Goal: Navigation & Orientation: Find specific page/section

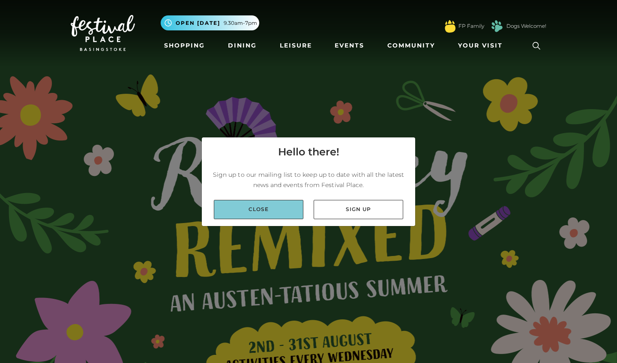
click at [265, 212] on link "Close" at bounding box center [259, 209] width 90 height 19
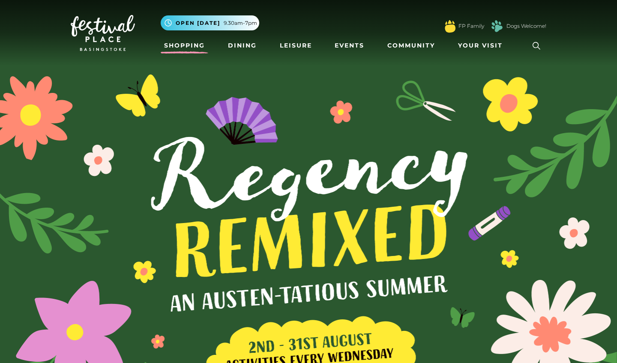
click at [185, 44] on link "Shopping" at bounding box center [185, 46] width 48 height 16
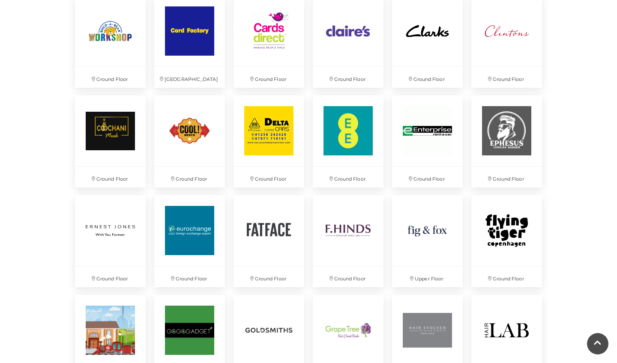
scroll to position [847, 0]
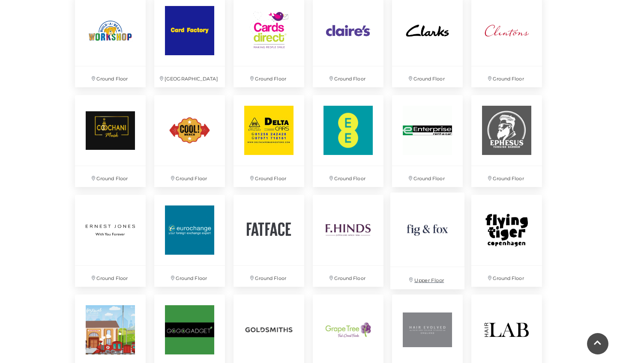
click at [436, 230] on img at bounding box center [427, 230] width 74 height 74
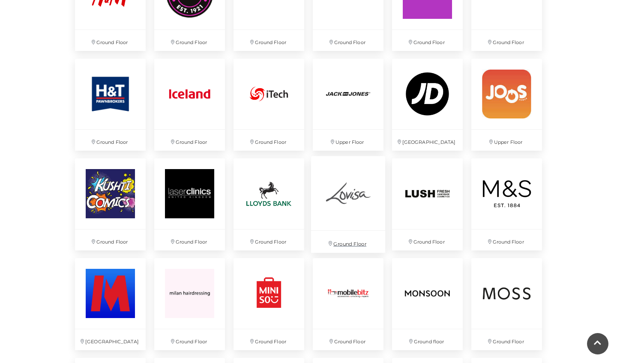
scroll to position [1313, 0]
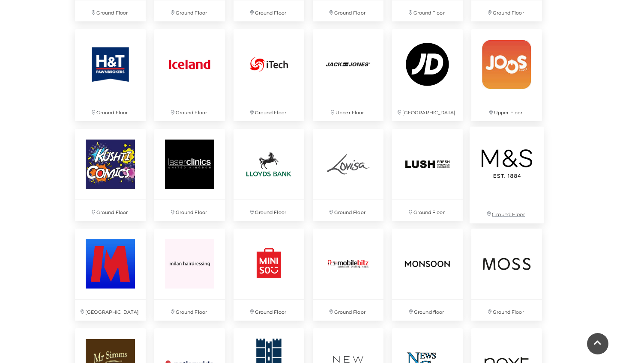
click at [519, 215] on p "Ground Floor" at bounding box center [506, 212] width 74 height 22
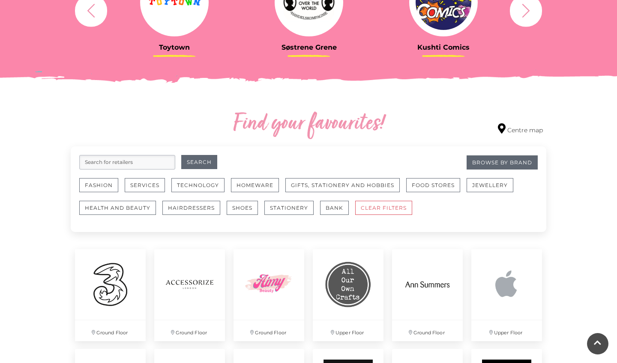
scroll to position [393, 0]
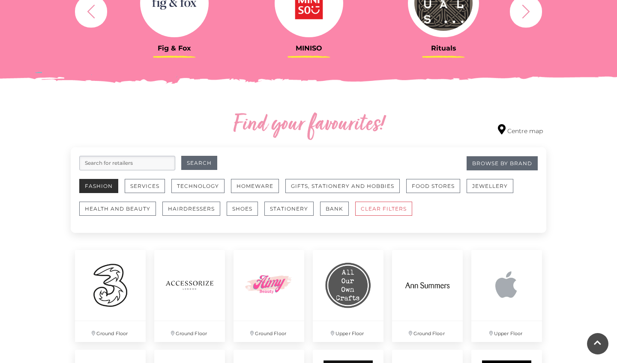
click at [100, 184] on button "Fashion" at bounding box center [98, 186] width 39 height 14
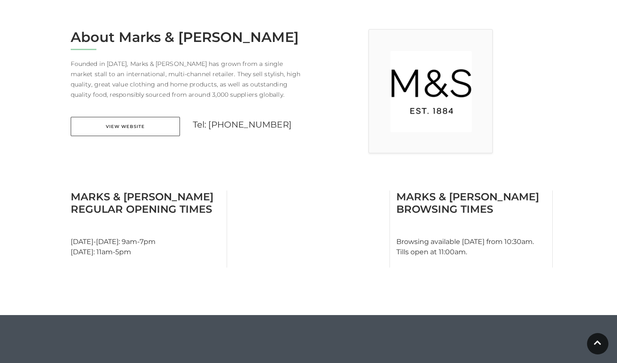
scroll to position [220, 0]
